Goal: Information Seeking & Learning: Find specific page/section

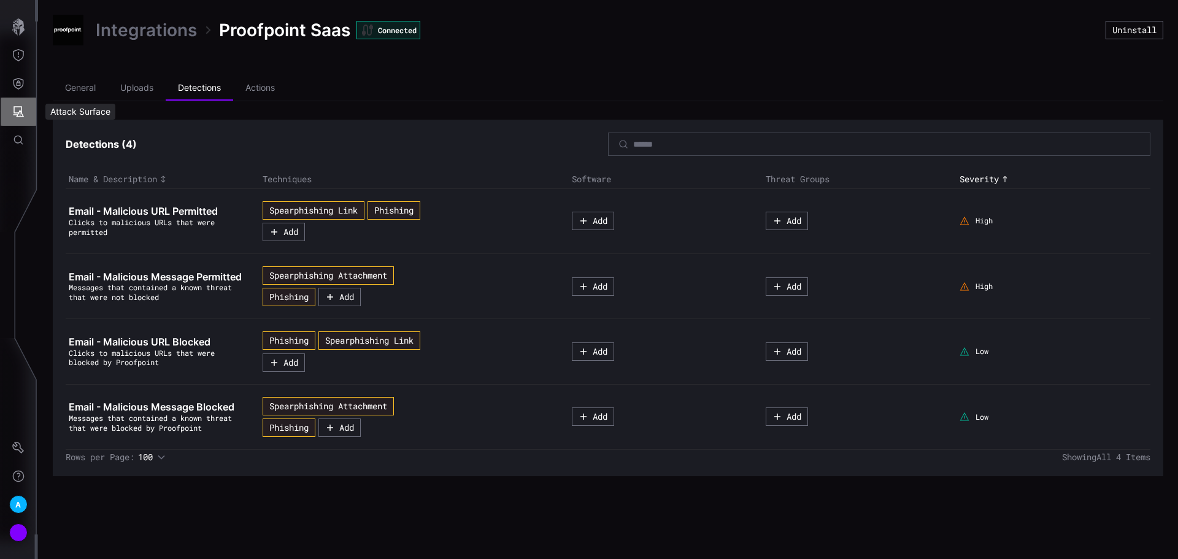
click at [17, 102] on button "Attack Surface" at bounding box center [19, 112] width 36 height 28
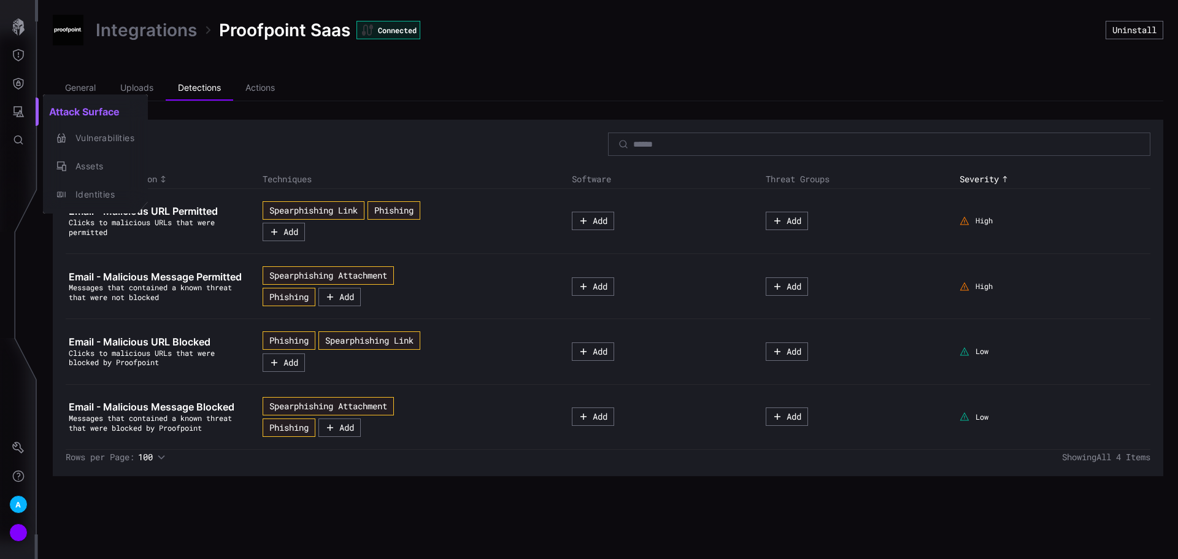
click at [13, 79] on div at bounding box center [589, 279] width 1178 height 559
click at [15, 110] on icon "Attack Surface" at bounding box center [18, 112] width 12 height 12
click at [118, 196] on div "Identities" at bounding box center [101, 194] width 65 height 15
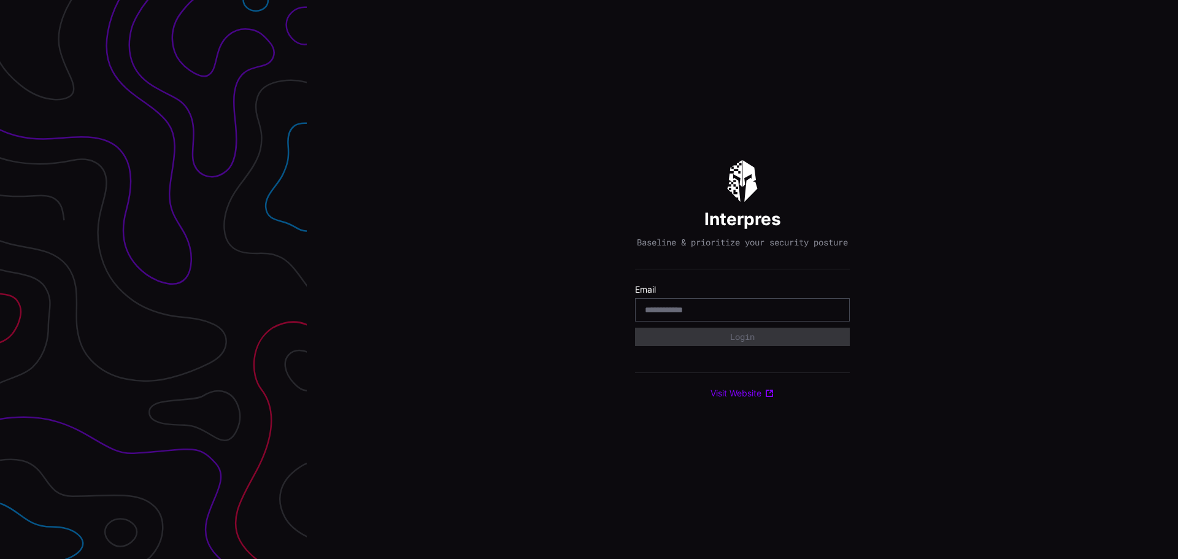
click at [709, 315] on input "email" at bounding box center [742, 309] width 195 height 11
type input "**********"
click at [635, 328] on button "Login" at bounding box center [742, 337] width 215 height 18
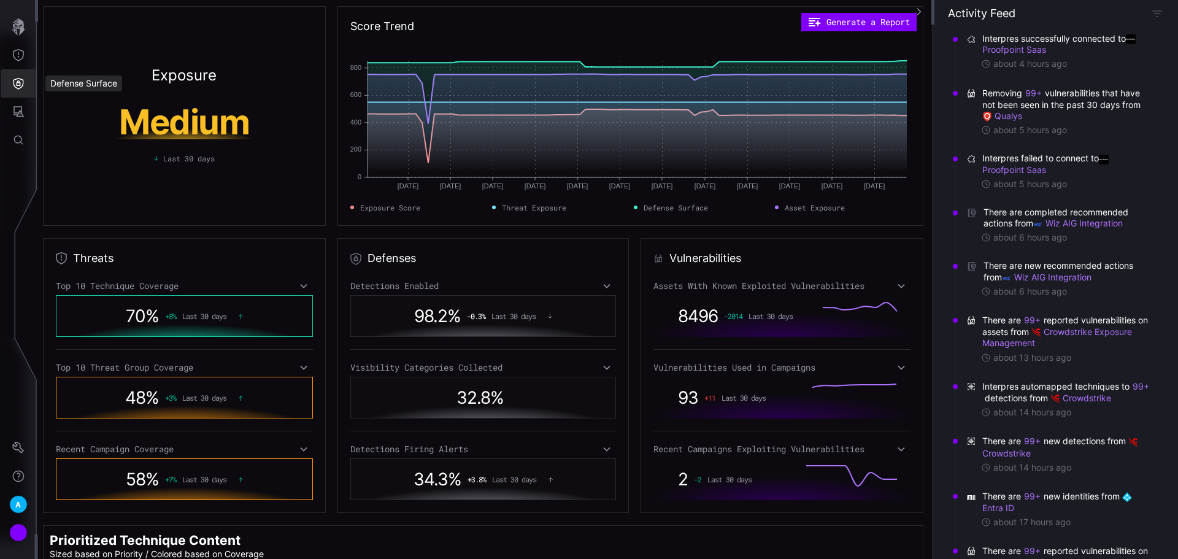
click at [28, 89] on button "Defense Surface" at bounding box center [19, 83] width 36 height 28
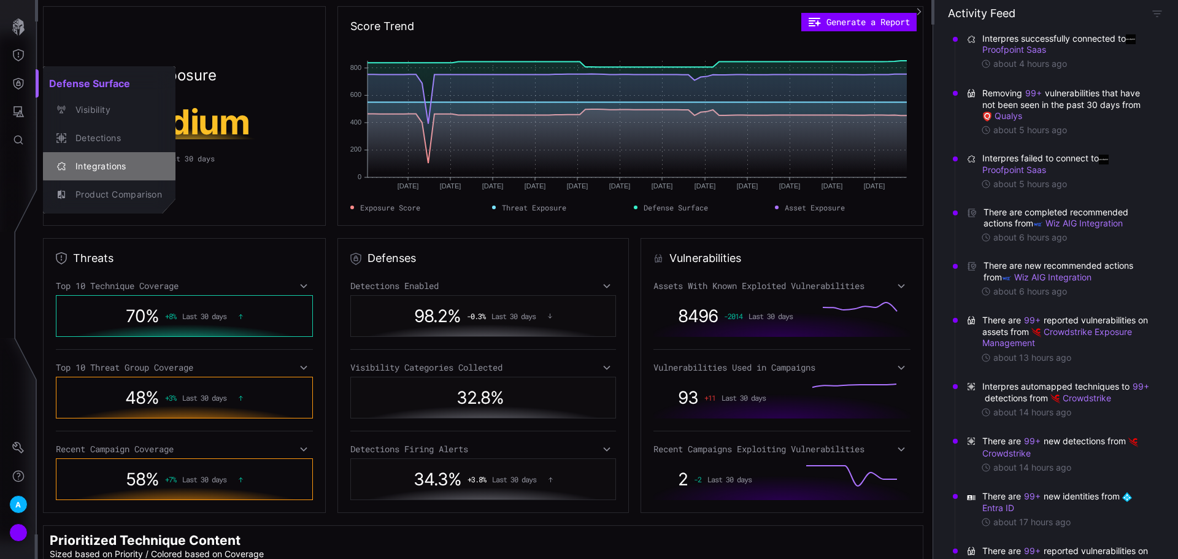
click at [83, 163] on div "Integrations" at bounding box center [115, 166] width 93 height 15
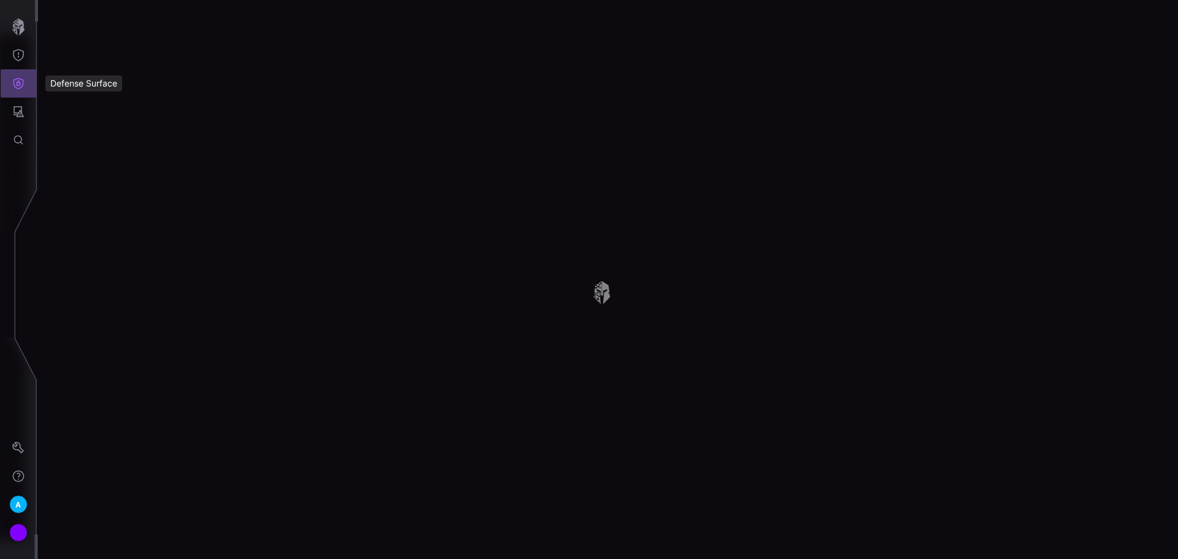
click at [20, 85] on icon "Defense Surface" at bounding box center [18, 84] width 10 height 12
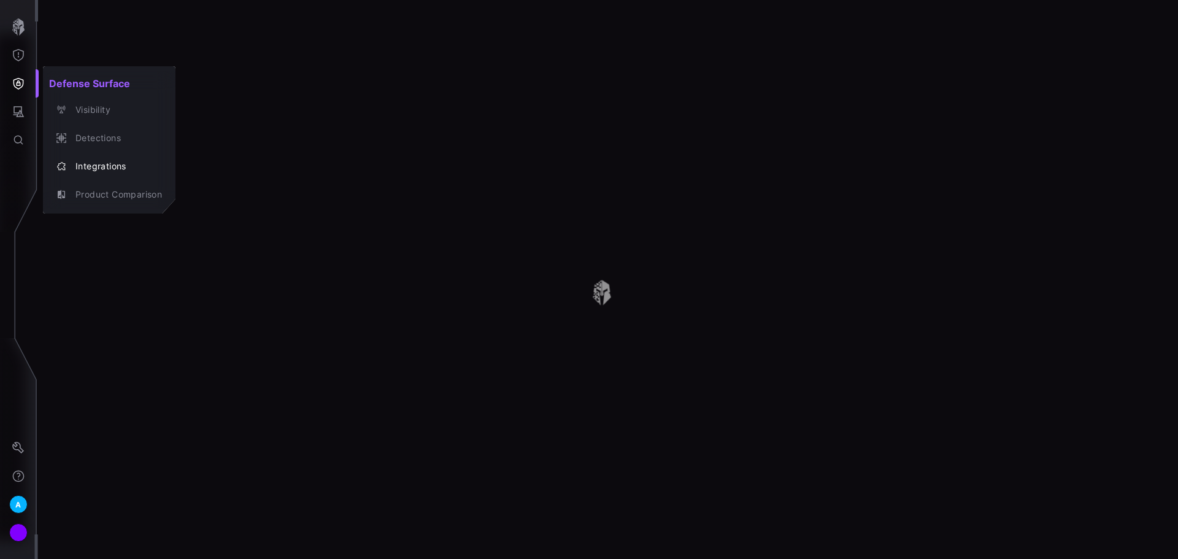
click at [19, 114] on div at bounding box center [589, 279] width 1178 height 559
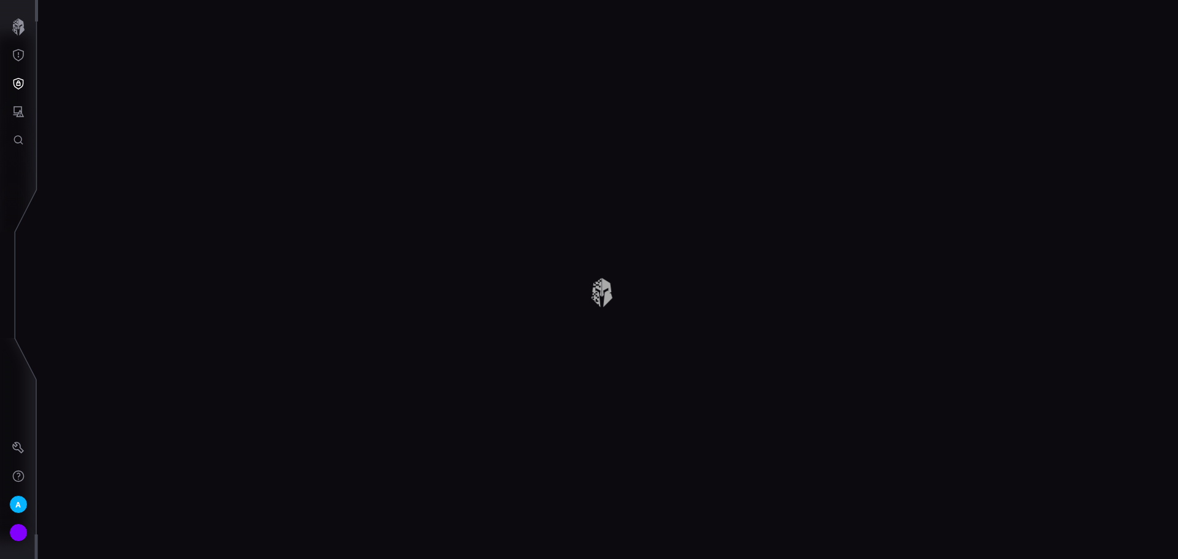
click at [21, 123] on button "Attack Surface" at bounding box center [19, 112] width 36 height 28
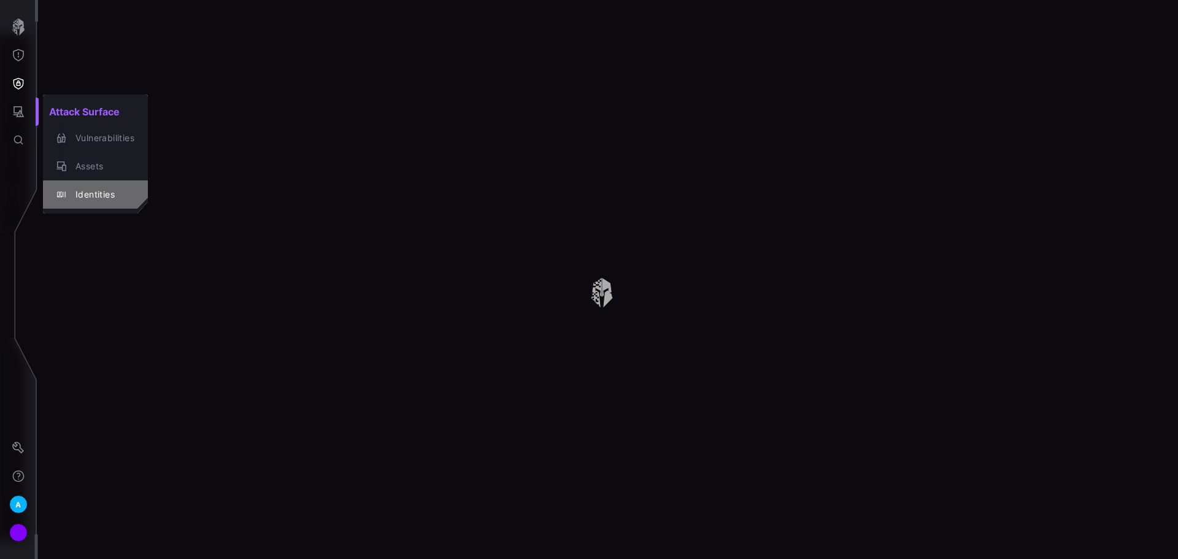
click at [84, 197] on div "Identities" at bounding box center [101, 194] width 65 height 15
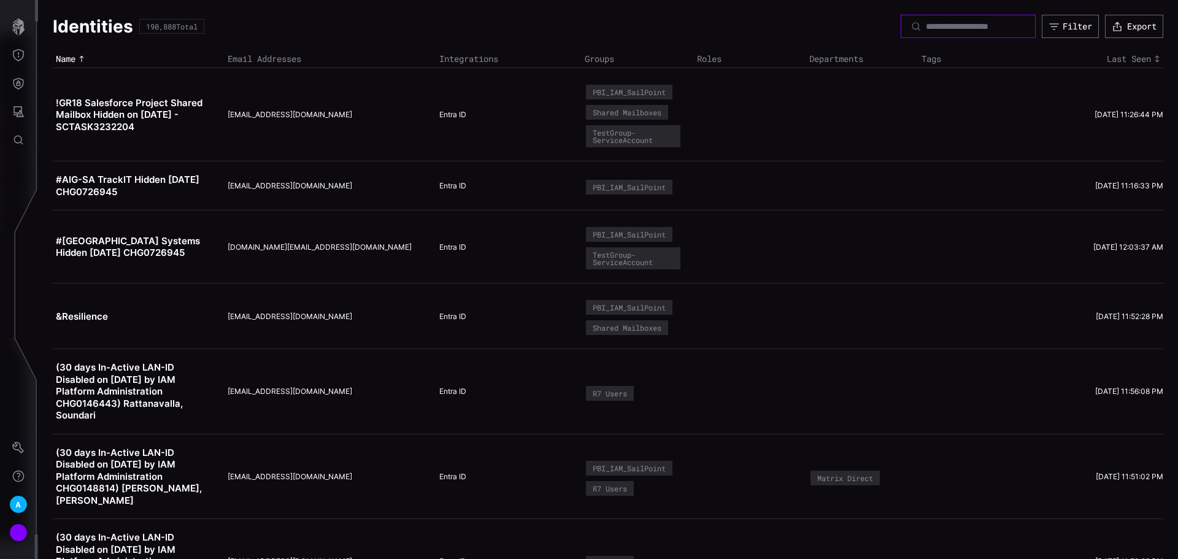
click at [926, 23] on input at bounding box center [969, 26] width 86 height 11
drag, startPoint x: 145, startPoint y: 26, endPoint x: 294, endPoint y: 28, distance: 149.1
click at [294, 28] on div "Identities 190,888 Total Filter Export" at bounding box center [608, 26] width 1110 height 23
drag, startPoint x: 148, startPoint y: 29, endPoint x: 208, endPoint y: 31, distance: 60.2
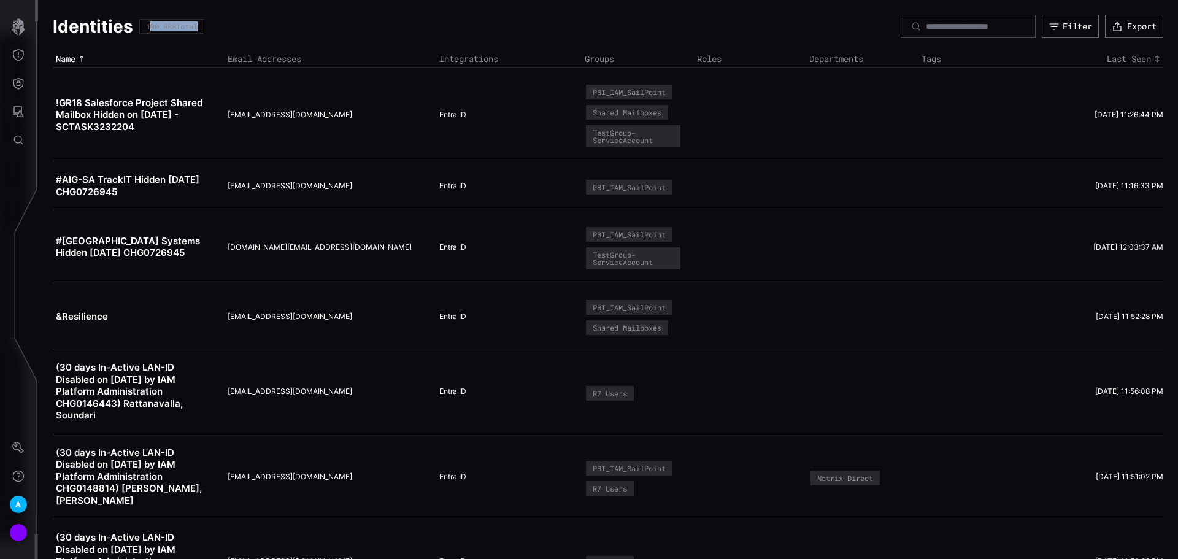
click at [204, 31] on div "190,888 Total" at bounding box center [171, 26] width 65 height 15
click at [330, 171] on td "#AIG-SouthAfTrackIT@xmailaig.com" at bounding box center [331, 185] width 212 height 49
click at [926, 26] on input at bounding box center [969, 26] width 86 height 11
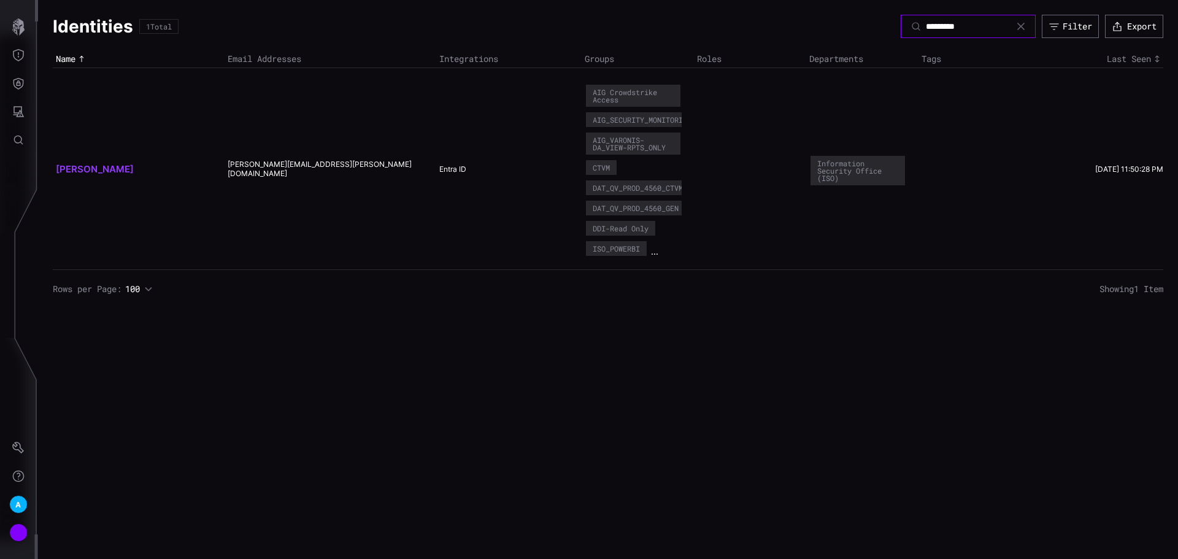
type input "*********"
click at [110, 166] on link "Bonchonsky, Peter" at bounding box center [95, 169] width 78 height 12
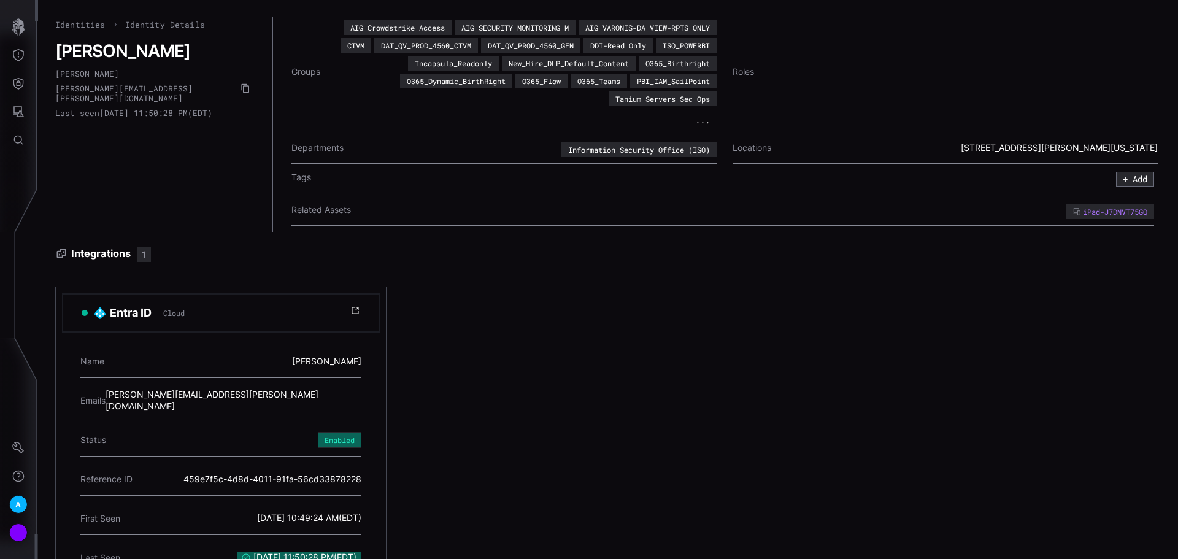
click at [80, 22] on link "Identities" at bounding box center [80, 24] width 50 height 11
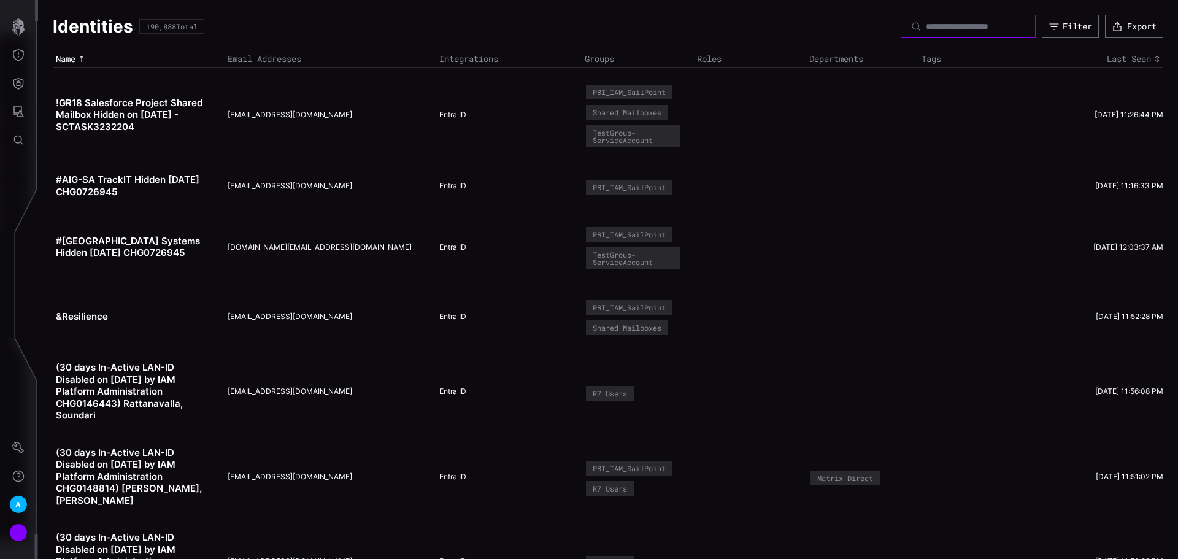
click at [940, 28] on input at bounding box center [969, 26] width 86 height 11
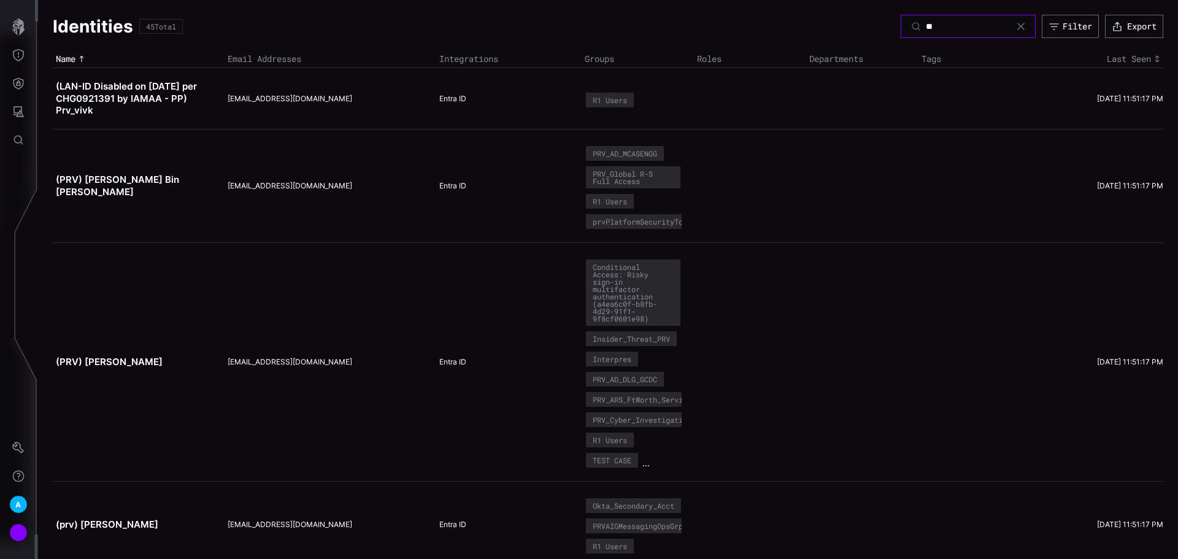
type input "*"
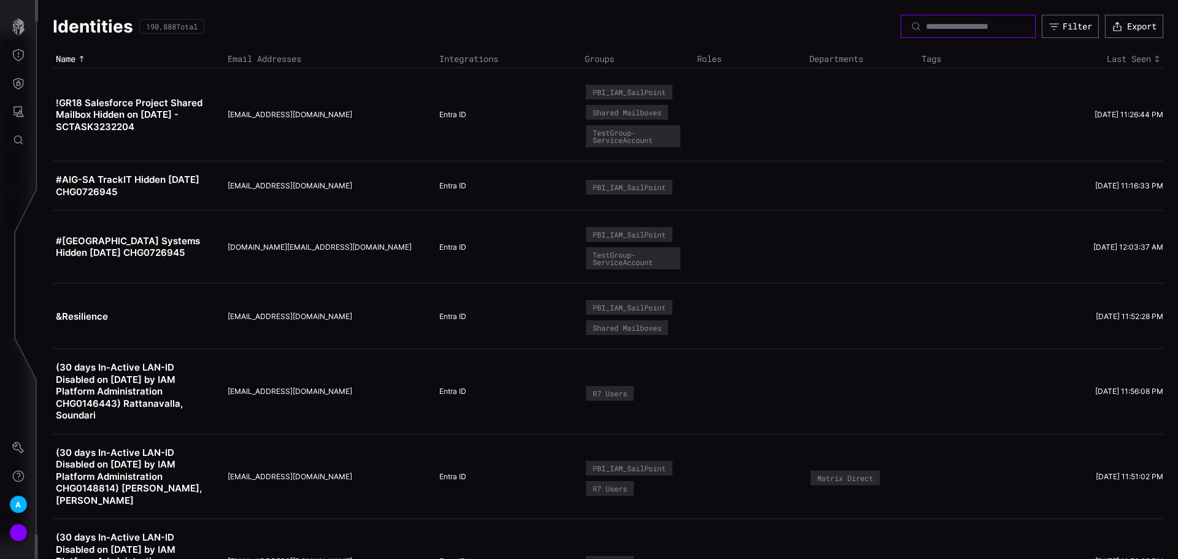
click at [926, 23] on input at bounding box center [969, 26] width 86 height 11
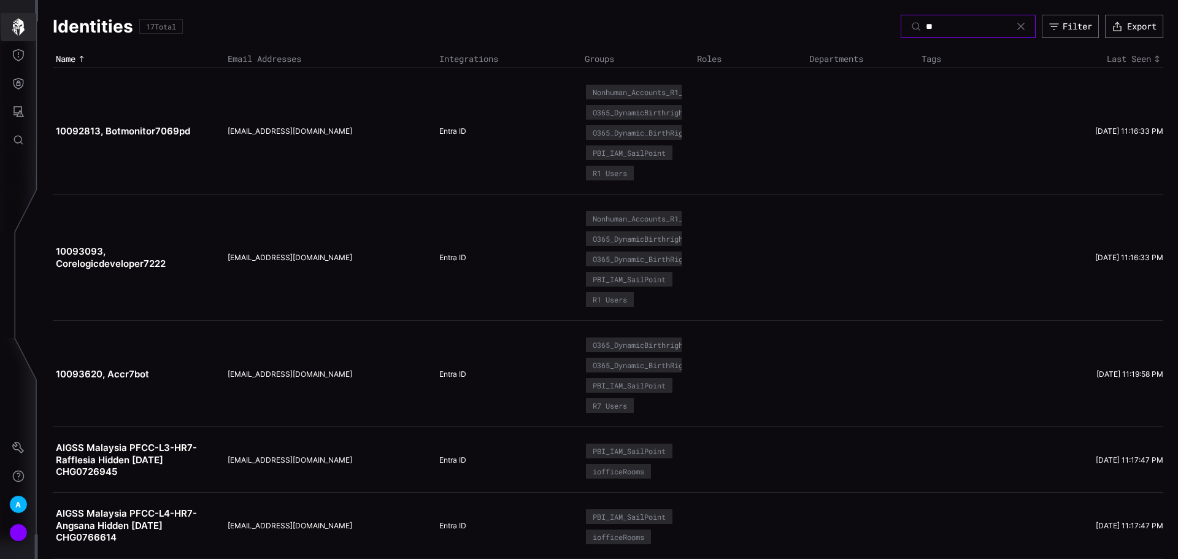
type input "**"
click at [7, 6] on div at bounding box center [19, 114] width 38 height 235
click at [8, 21] on button "button" at bounding box center [19, 27] width 36 height 28
